Goal: Find specific page/section: Find specific page/section

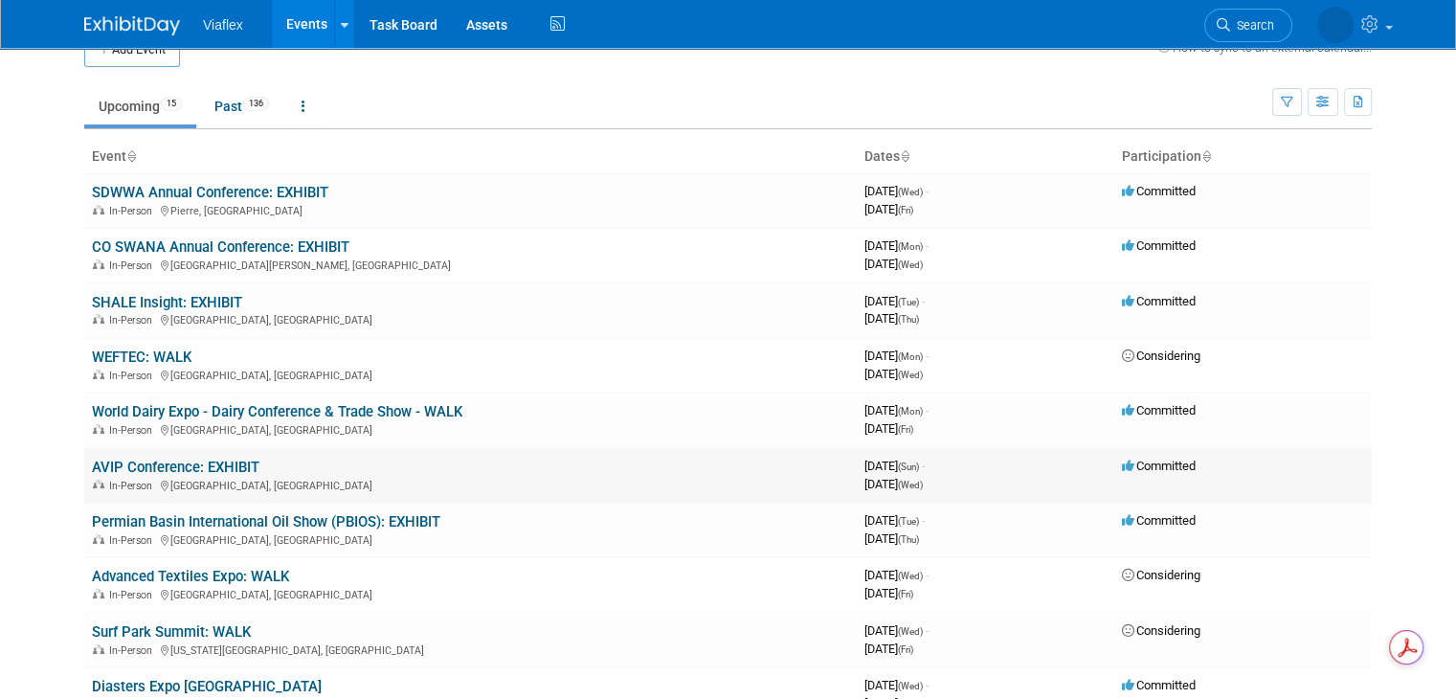
scroll to position [96, 0]
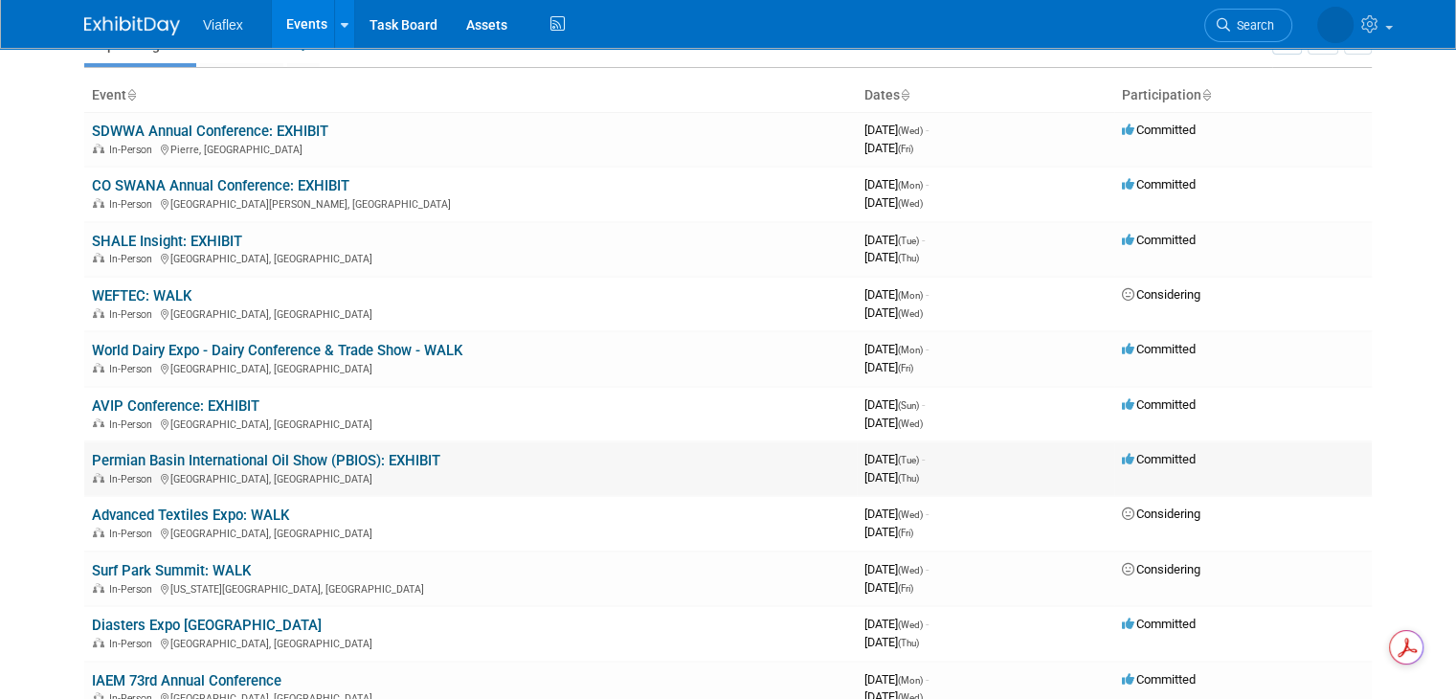
click at [344, 453] on link "Permian Basin International Oil Show (PBIOS): EXHIBIT" at bounding box center [266, 460] width 348 height 17
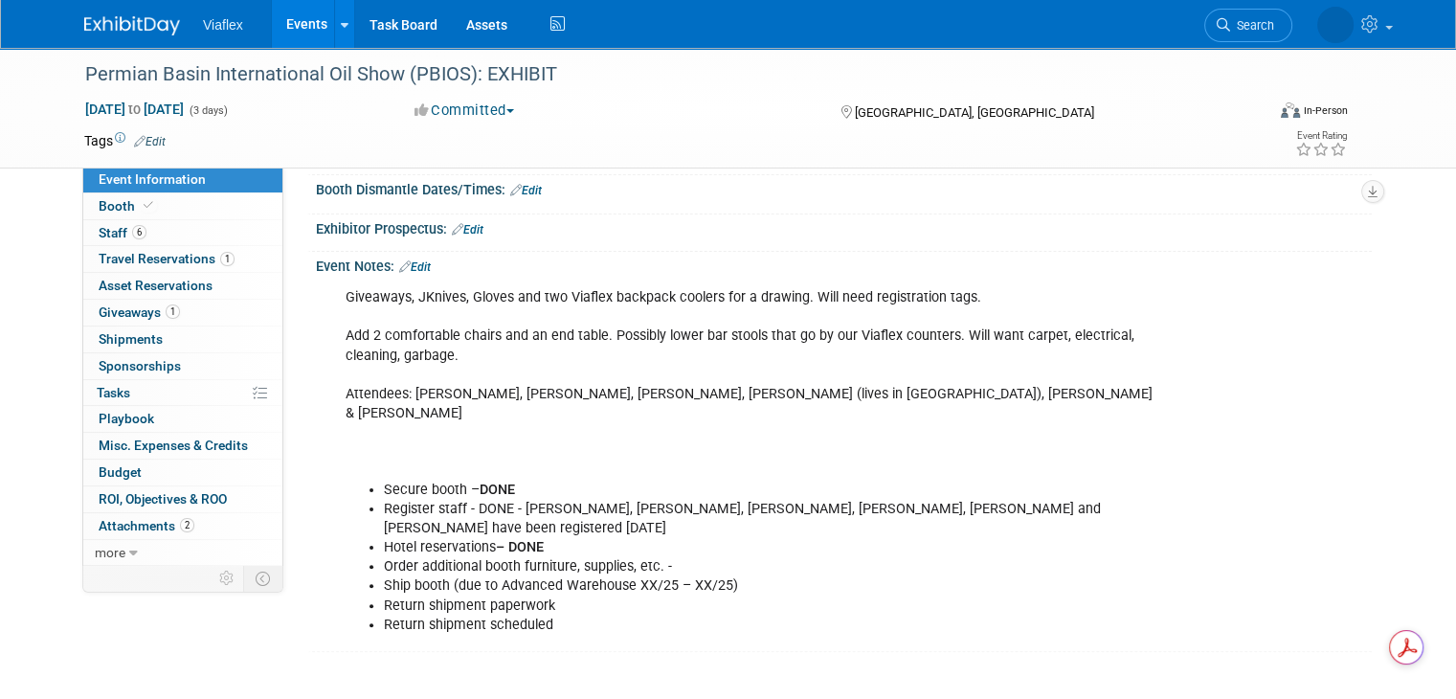
scroll to position [383, 0]
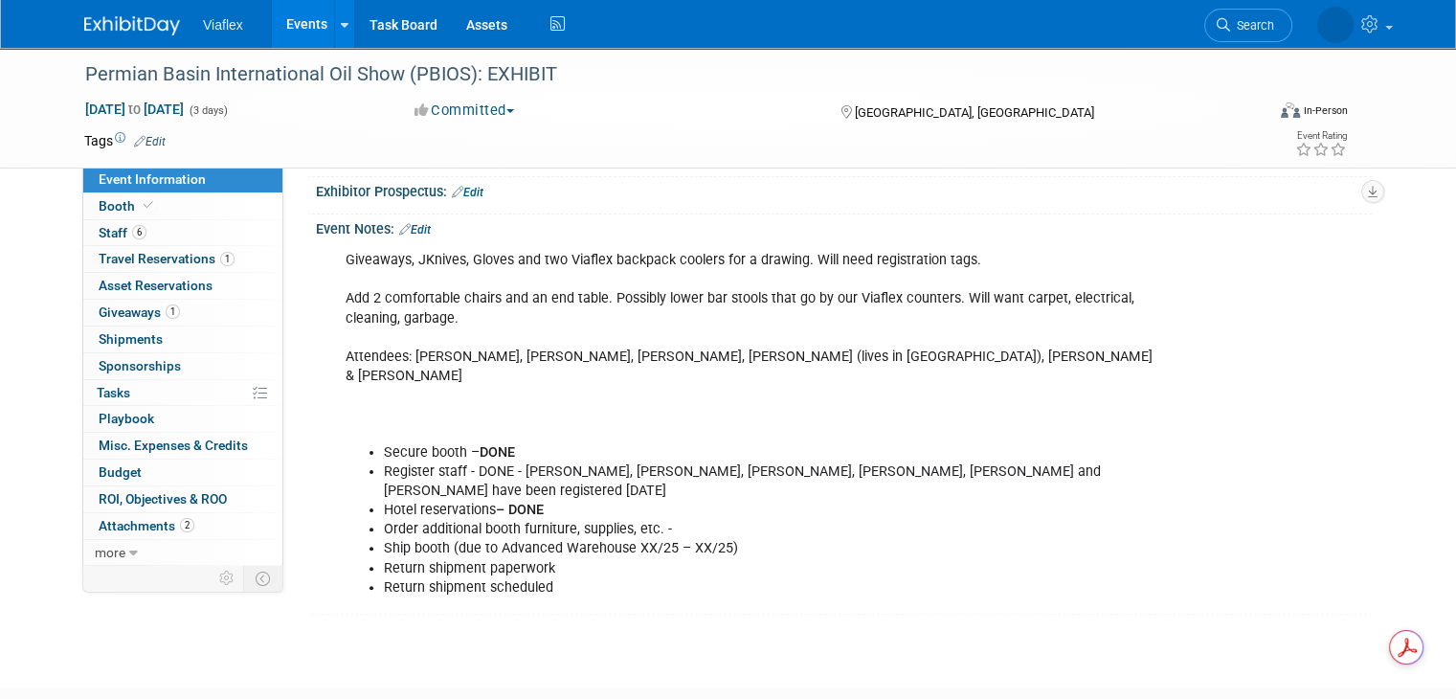
click at [670, 520] on li "Order additional booth furniture, supplies, etc. -" at bounding box center [770, 529] width 772 height 19
click at [103, 258] on span "Travel Reservations 1" at bounding box center [167, 258] width 136 height 15
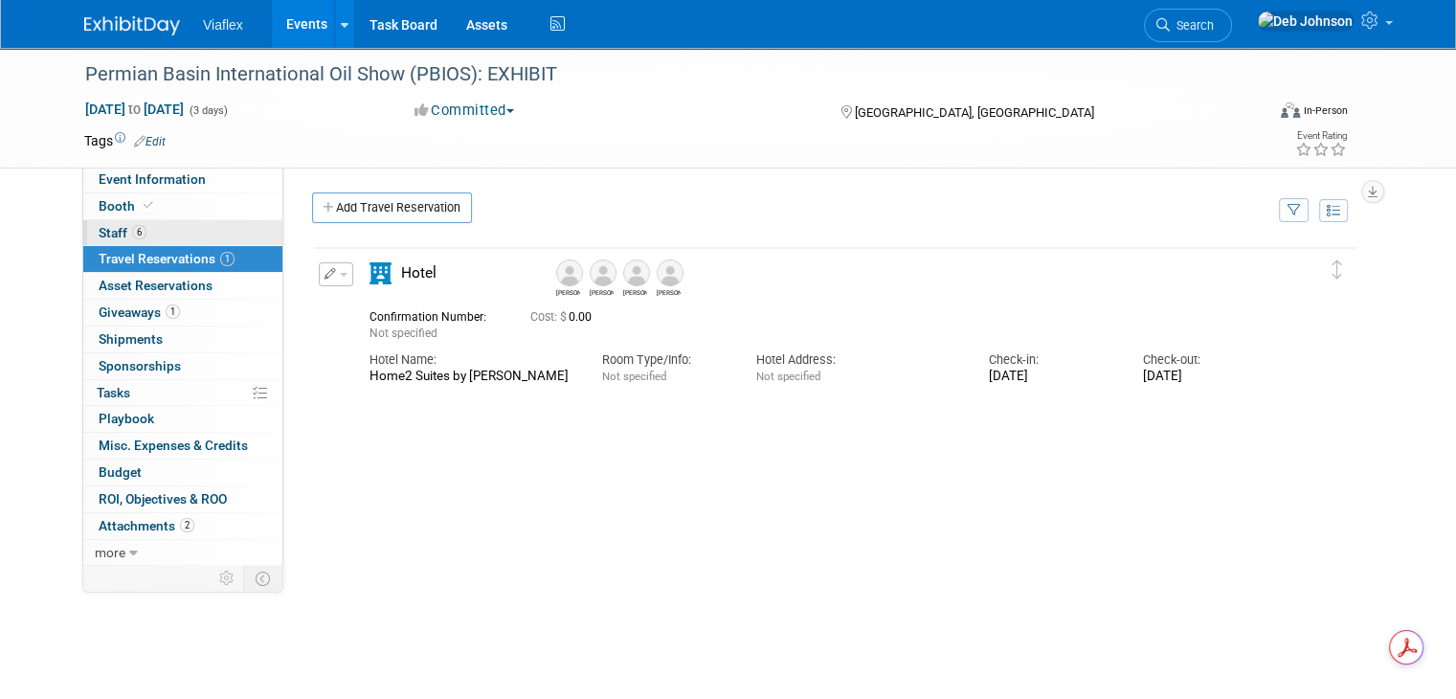
click at [103, 230] on span "Staff 6" at bounding box center [123, 232] width 48 height 15
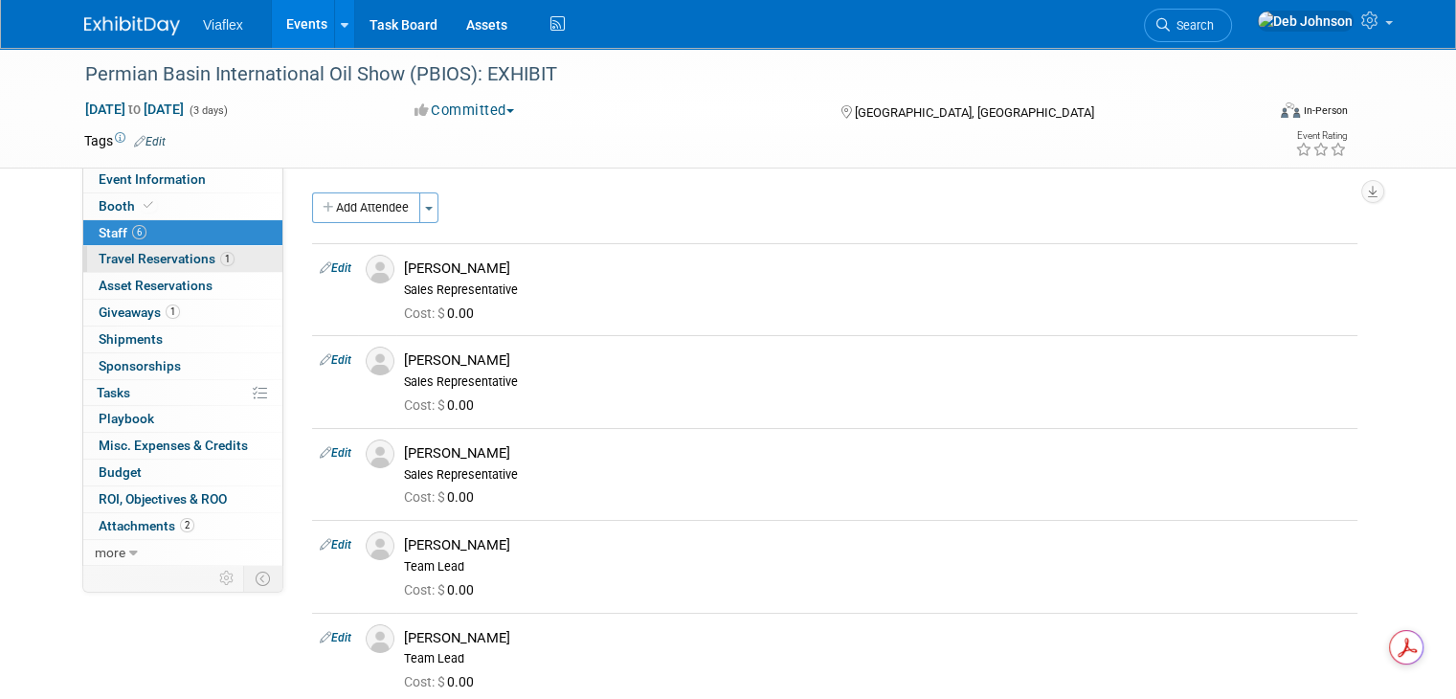
click at [111, 257] on span "Travel Reservations 1" at bounding box center [167, 258] width 136 height 15
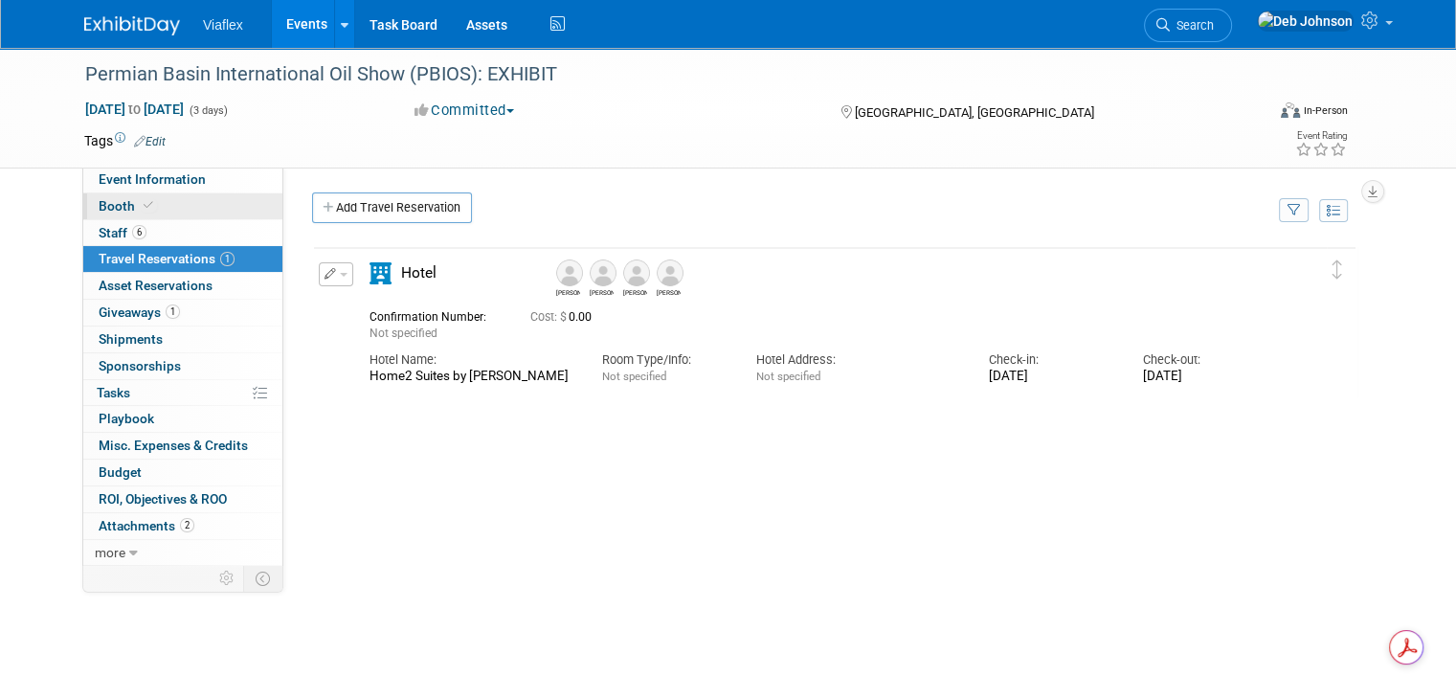
click at [100, 206] on span "Booth" at bounding box center [128, 205] width 58 height 15
